Goal: Information Seeking & Learning: Learn about a topic

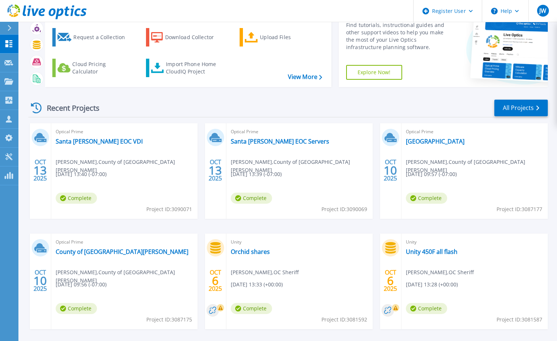
scroll to position [68, 0]
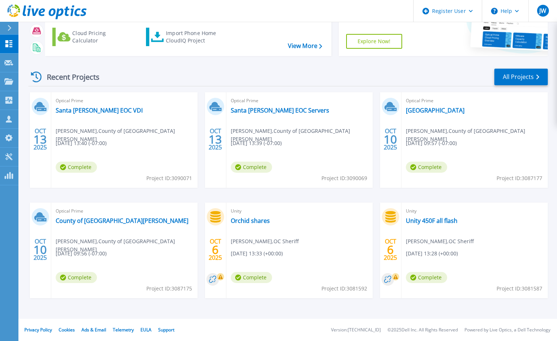
click at [187, 177] on span "Project ID: 3090071" at bounding box center [169, 178] width 46 height 8
drag, startPoint x: 187, startPoint y: 177, endPoint x: 138, endPoint y: 174, distance: 49.1
click at [138, 174] on div "Optical Prime Santa Barbara EOC VDI Stephen Crafton , County of Santa Barbara 1…" at bounding box center [124, 139] width 146 height 95
click at [102, 110] on link "Santa [PERSON_NAME] EOC VDI" at bounding box center [99, 110] width 87 height 7
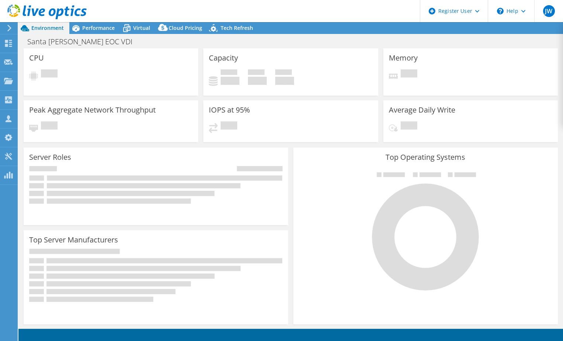
select select "USD"
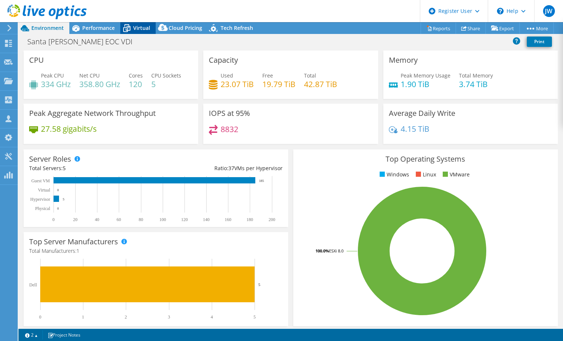
click at [139, 23] on div "Virtual" at bounding box center [137, 28] width 35 height 12
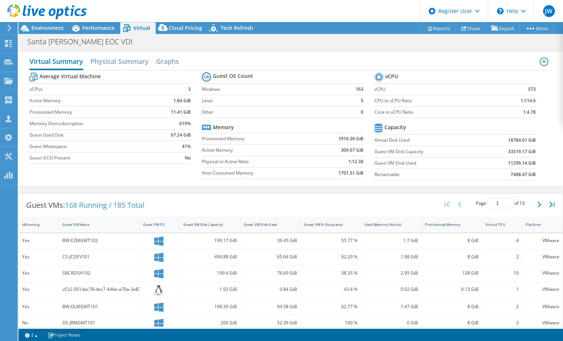
scroll to position [37, 0]
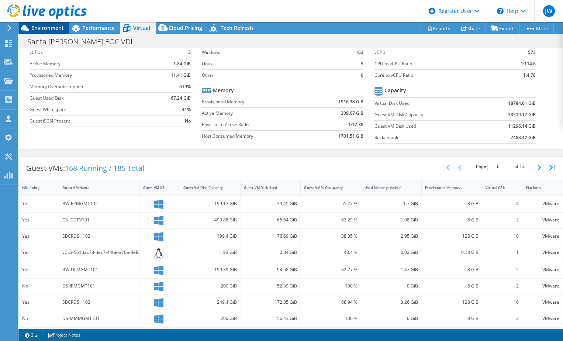
click at [46, 27] on span "Environment" at bounding box center [47, 27] width 32 height 7
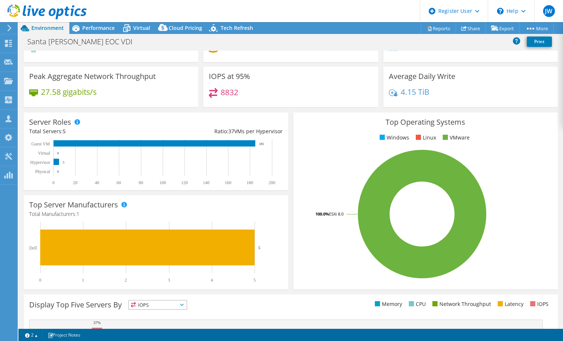
click at [9, 30] on use at bounding box center [9, 28] width 4 height 7
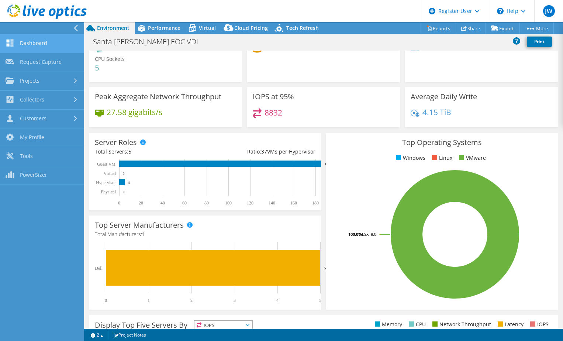
click at [22, 43] on link "Dashboard" at bounding box center [42, 43] width 84 height 19
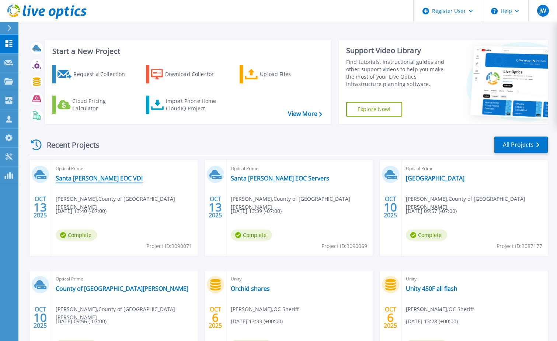
click at [108, 177] on link "Santa [PERSON_NAME] EOC VDI" at bounding box center [99, 177] width 87 height 7
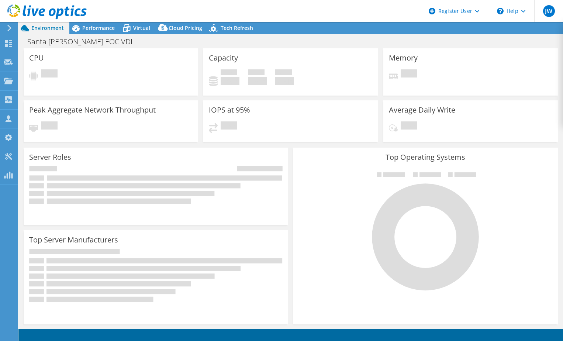
select select "USD"
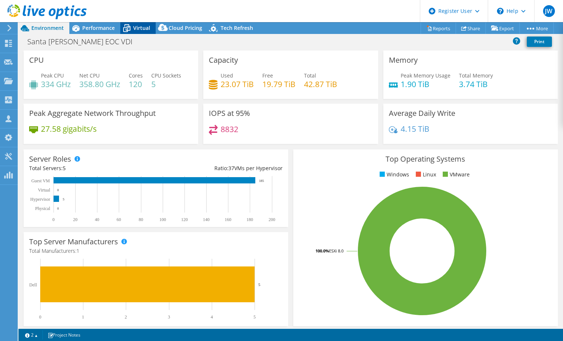
click at [140, 28] on span "Virtual" at bounding box center [141, 27] width 17 height 7
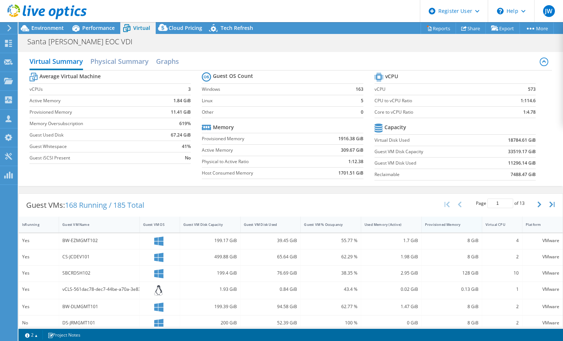
click at [439, 145] on td "Virtual Disk Used" at bounding box center [426, 139] width 105 height 11
click at [445, 224] on div "Provisioned Memory" at bounding box center [447, 224] width 45 height 5
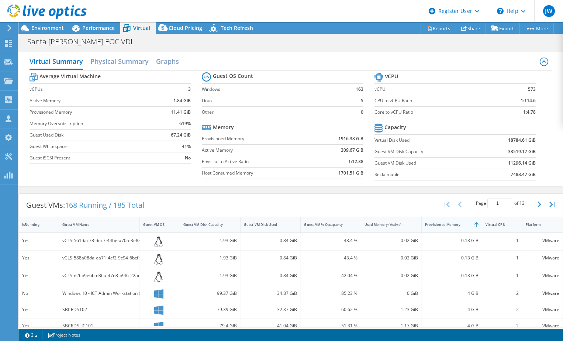
click at [445, 224] on div "Provisioned Memory" at bounding box center [447, 224] width 45 height 5
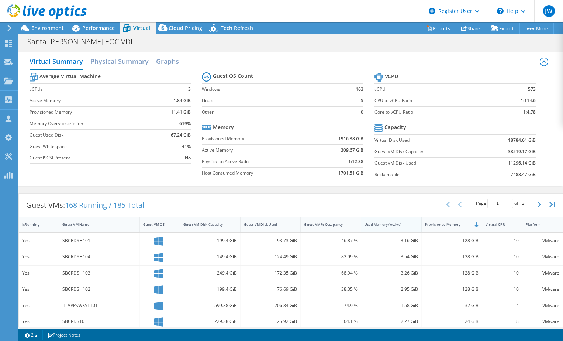
click at [386, 227] on div "Used Memory (Active)" at bounding box center [386, 224] width 51 height 11
click at [383, 225] on div "Used Memory (Active)" at bounding box center [386, 224] width 45 height 5
click at [435, 226] on div "Provisioned Memory" at bounding box center [447, 224] width 45 height 5
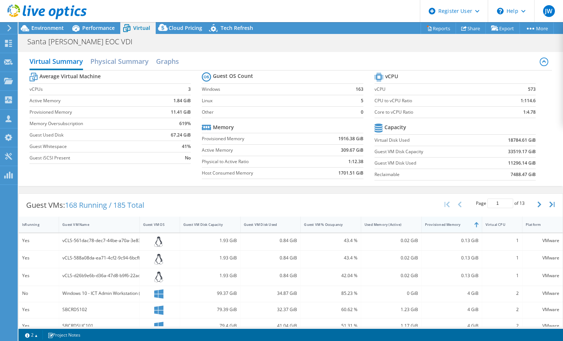
click at [435, 226] on div "Provisioned Memory" at bounding box center [447, 224] width 45 height 5
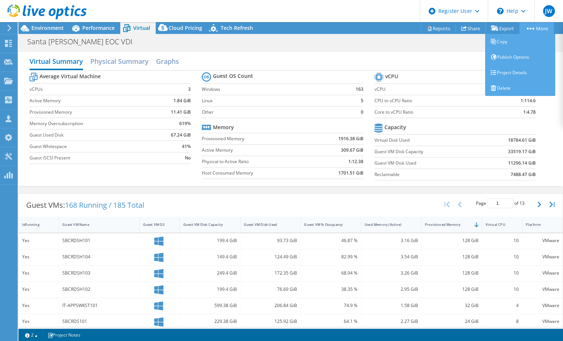
click at [532, 31] on link "More" at bounding box center [536, 27] width 34 height 11
click at [509, 76] on link "Project Details" at bounding box center [520, 72] width 70 height 15
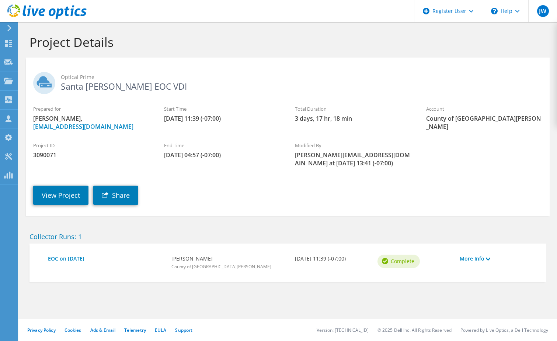
click at [44, 153] on span "3090071" at bounding box center [91, 155] width 116 height 8
copy div "3090071"
drag, startPoint x: 154, startPoint y: 85, endPoint x: 61, endPoint y: 90, distance: 93.8
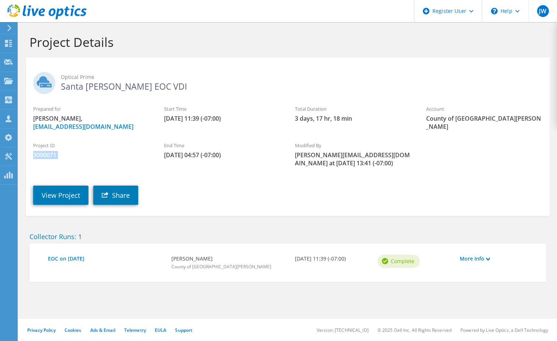
click at [61, 90] on h2 "Optical Prime Santa [PERSON_NAME] EOC VDI" at bounding box center [287, 81] width 509 height 18
copy h2 "Santa [PERSON_NAME] EOC VDI"
click at [221, 184] on div "View Project Share" at bounding box center [295, 190] width 539 height 38
click at [74, 193] on link "View Project" at bounding box center [60, 194] width 55 height 19
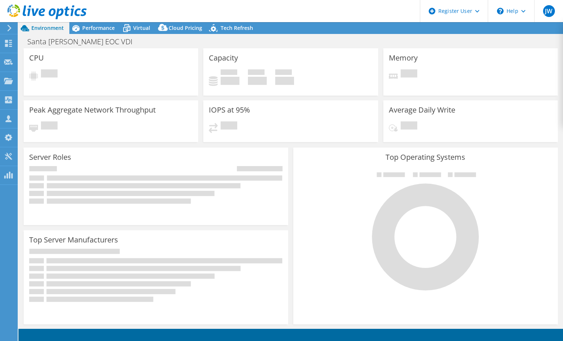
select select "USD"
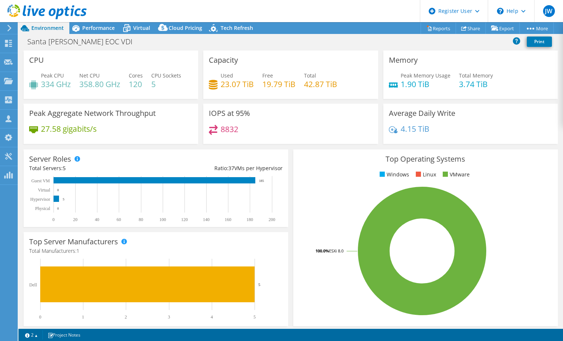
click at [10, 27] on use at bounding box center [9, 28] width 4 height 7
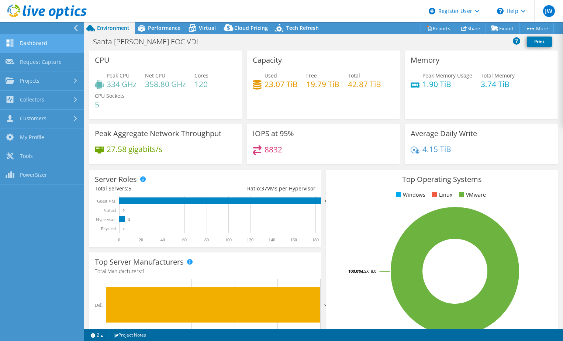
click at [41, 44] on link "Dashboard" at bounding box center [42, 43] width 84 height 19
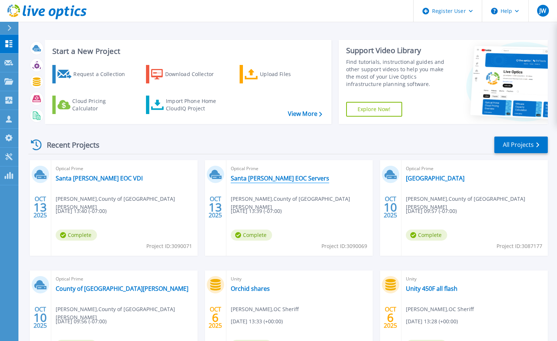
click at [273, 180] on link "Santa [PERSON_NAME] EOC Servers" at bounding box center [280, 177] width 98 height 7
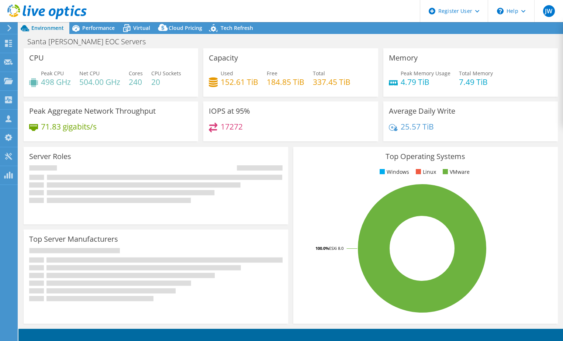
select select "USD"
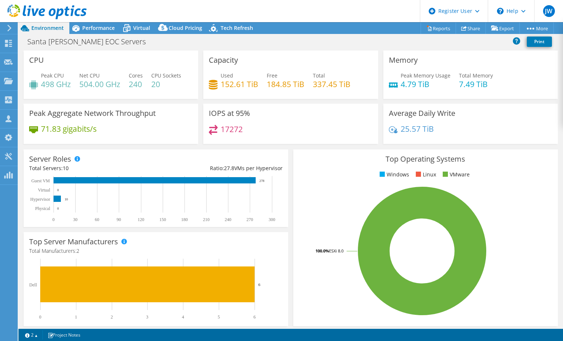
click at [5, 30] on div at bounding box center [8, 28] width 8 height 7
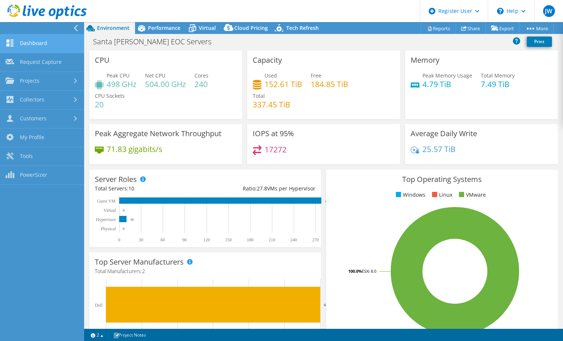
click at [29, 43] on link "Dashboard" at bounding box center [42, 43] width 84 height 19
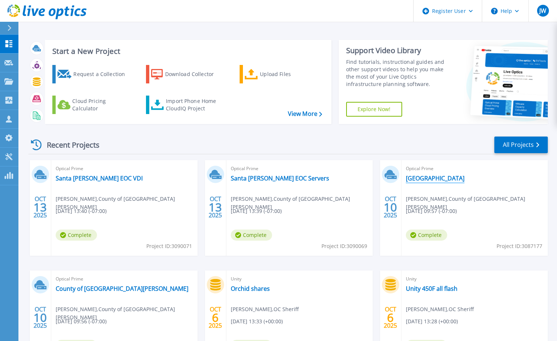
click at [443, 181] on link "[GEOGRAPHIC_DATA]" at bounding box center [435, 177] width 59 height 7
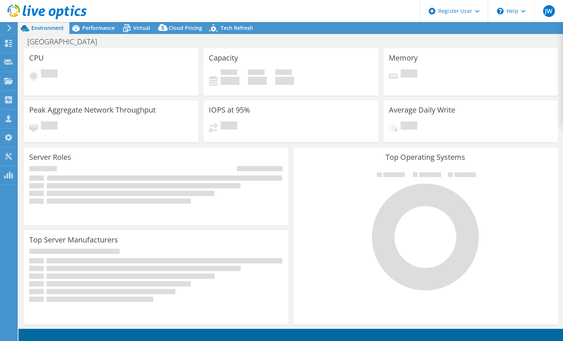
select select "USD"
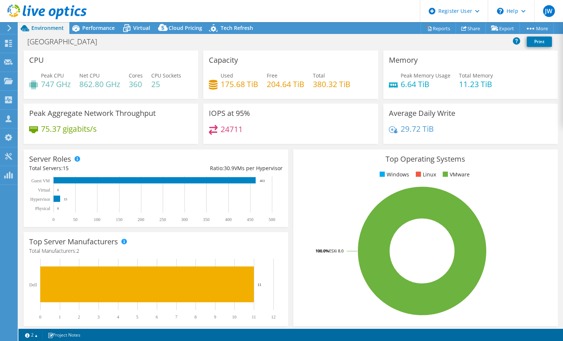
click at [6, 28] on div at bounding box center [8, 28] width 8 height 7
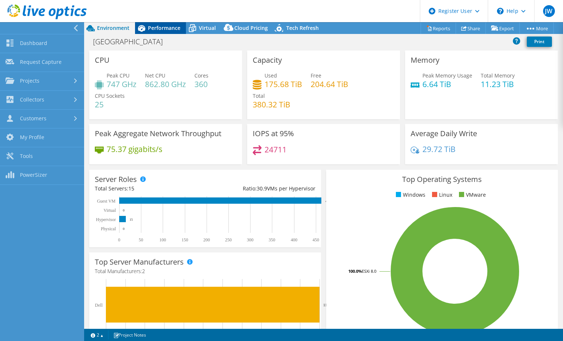
click at [167, 27] on span "Performance" at bounding box center [164, 27] width 32 height 7
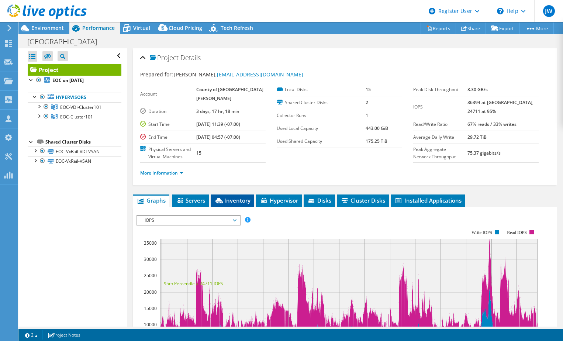
click at [232, 204] on span "Inventory" at bounding box center [232, 199] width 36 height 7
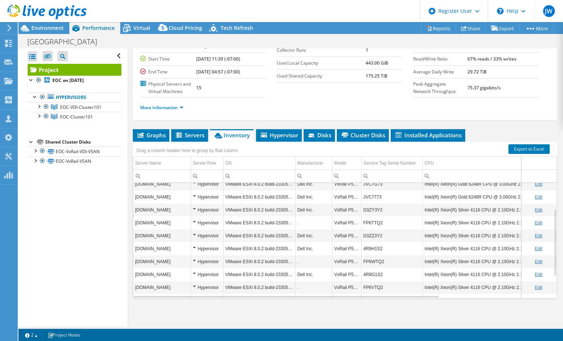
scroll to position [82, 0]
